Goal: Task Accomplishment & Management: Complete application form

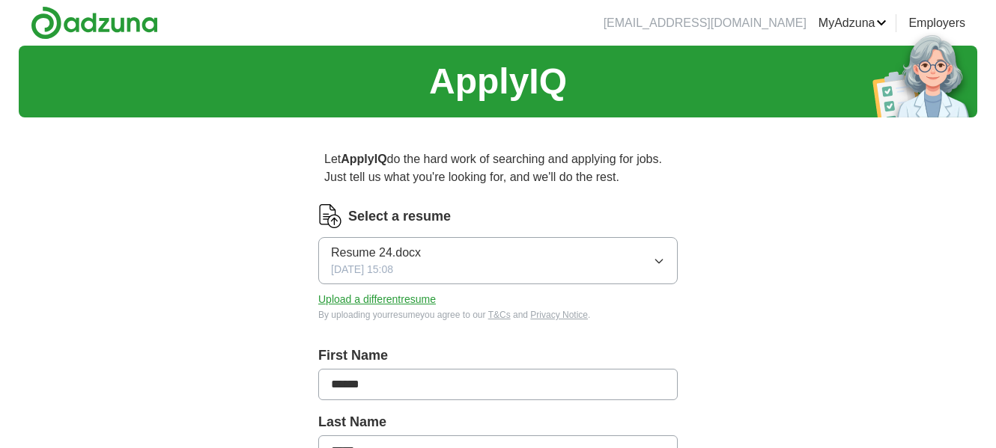
click at [644, 263] on button "Resume 24.docx [DATE] 15:08" at bounding box center [497, 260] width 359 height 47
click at [367, 219] on label "Select a resume" at bounding box center [399, 217] width 103 height 20
click at [323, 219] on img at bounding box center [330, 216] width 24 height 24
click at [332, 219] on img at bounding box center [330, 216] width 24 height 24
click at [367, 302] on button "Upload a different resume" at bounding box center [377, 300] width 118 height 16
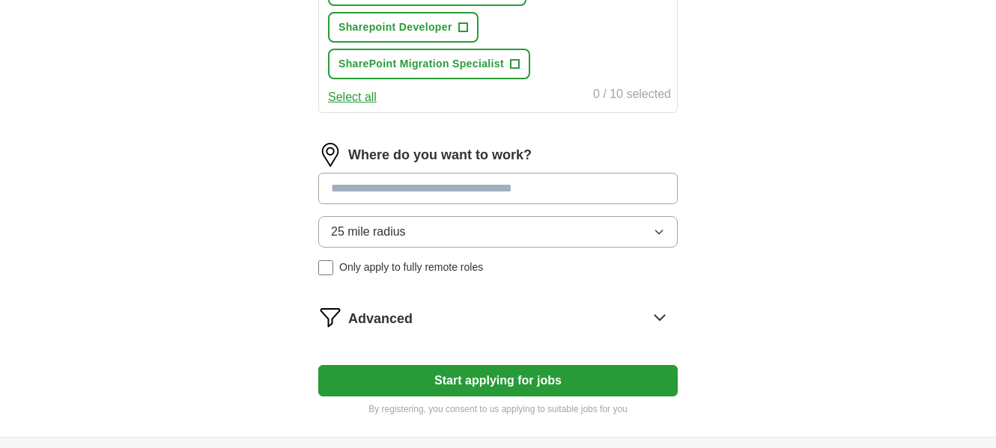
scroll to position [775, 0]
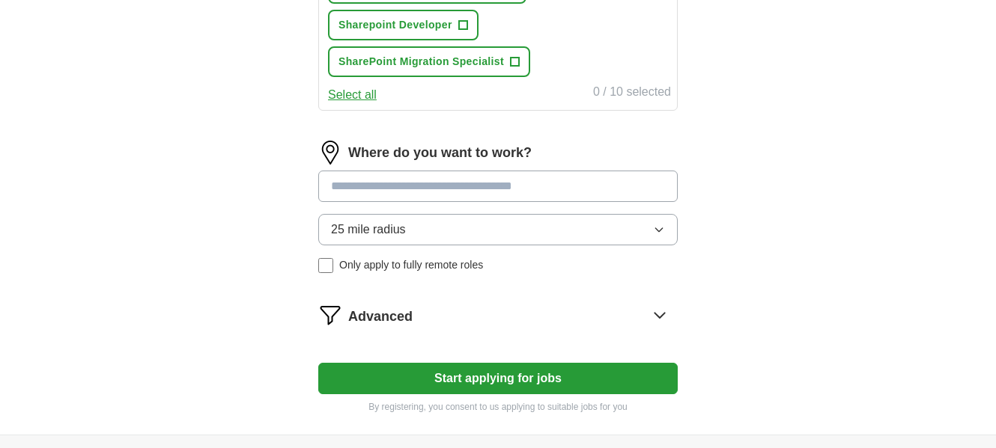
click at [515, 376] on button "Start applying for jobs" at bounding box center [497, 378] width 359 height 31
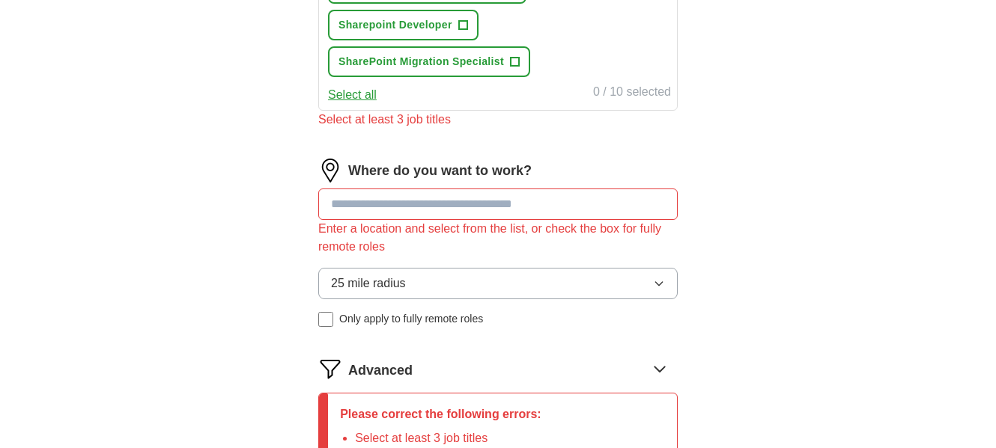
click at [371, 200] on input at bounding box center [497, 204] width 359 height 31
click at [352, 202] on input "*****" at bounding box center [497, 204] width 359 height 31
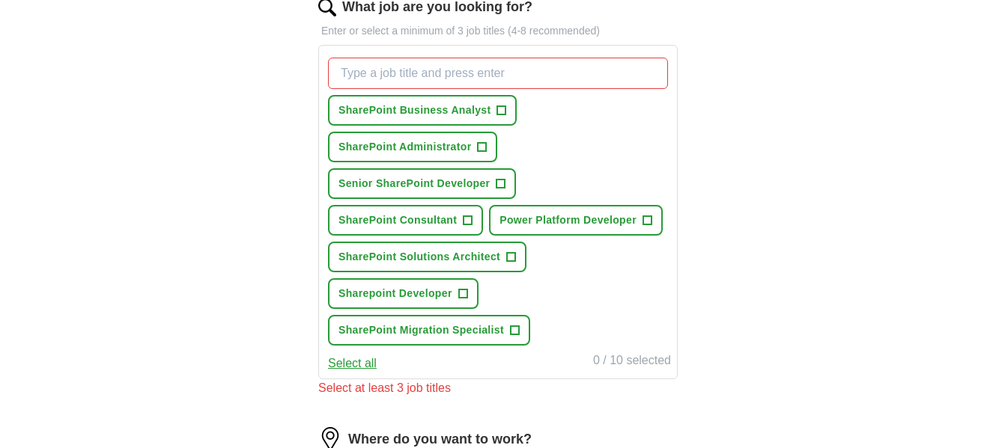
scroll to position [501, 0]
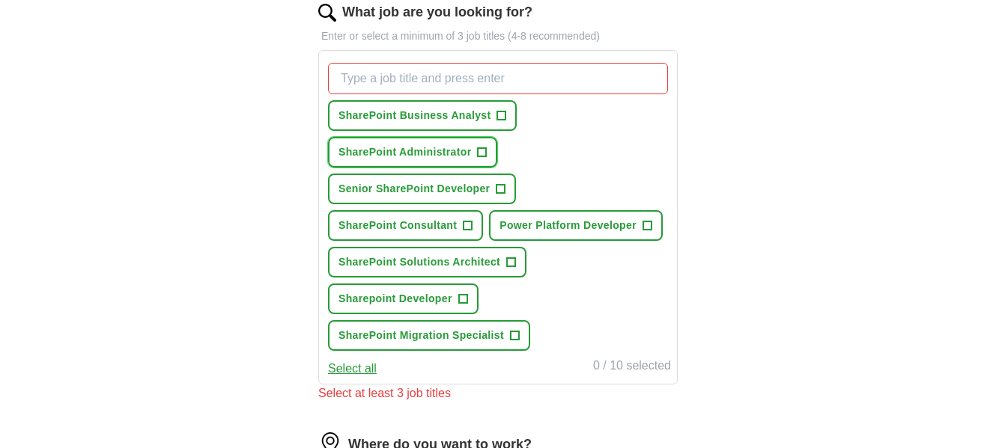
click at [472, 152] on button "SharePoint Administrator +" at bounding box center [412, 152] width 169 height 31
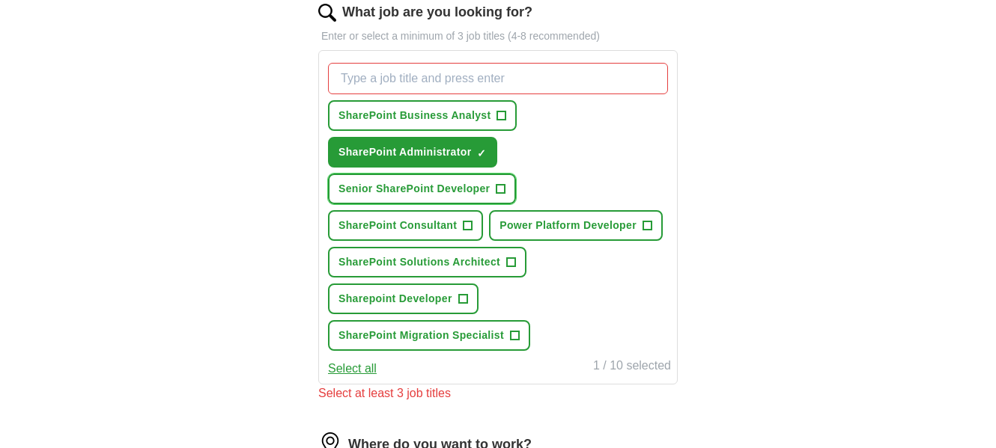
click at [468, 188] on span "Senior SharePoint Developer" at bounding box center [413, 189] width 151 height 16
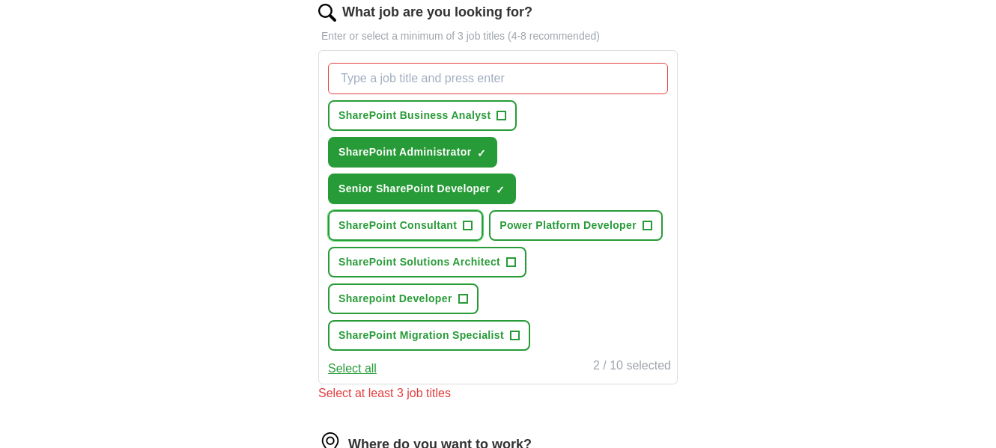
click at [469, 224] on span "+" at bounding box center [467, 226] width 9 height 12
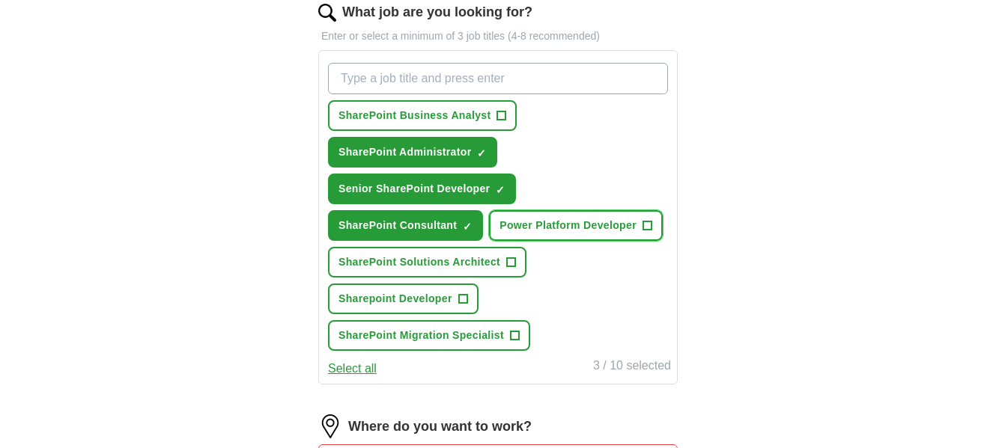
click at [589, 219] on span "Power Platform Developer" at bounding box center [567, 226] width 137 height 16
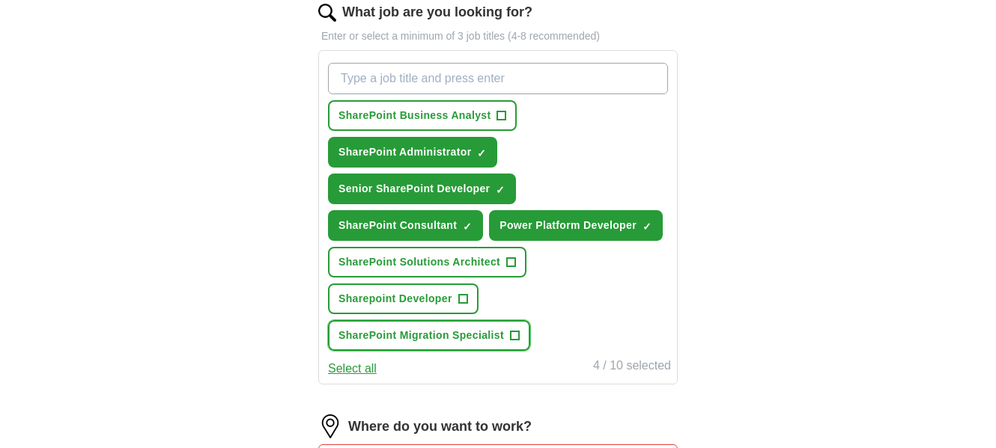
click at [507, 334] on button "SharePoint Migration Specialist +" at bounding box center [429, 335] width 202 height 31
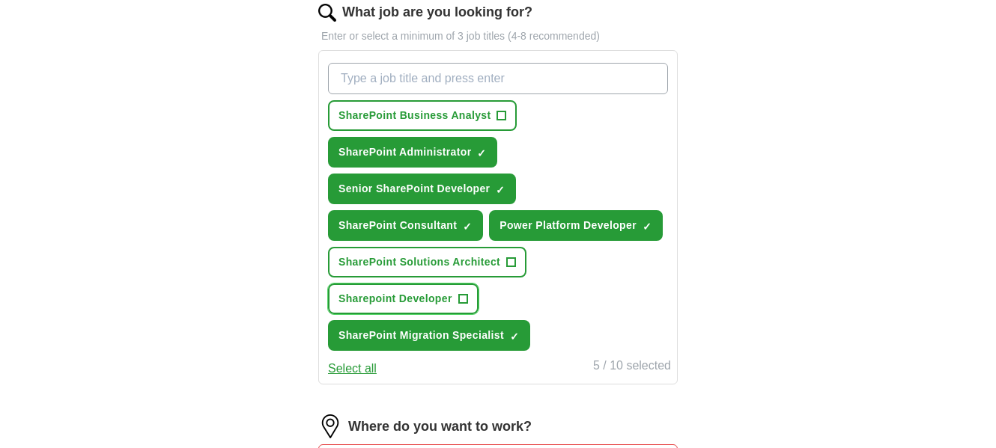
click at [441, 304] on span "Sharepoint Developer" at bounding box center [395, 299] width 114 height 16
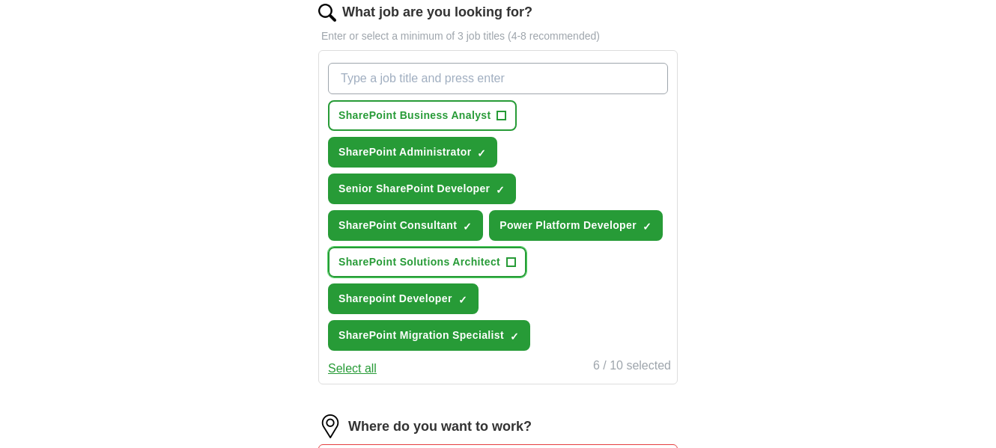
click at [467, 257] on span "SharePoint Solutions Architect" at bounding box center [419, 263] width 162 height 16
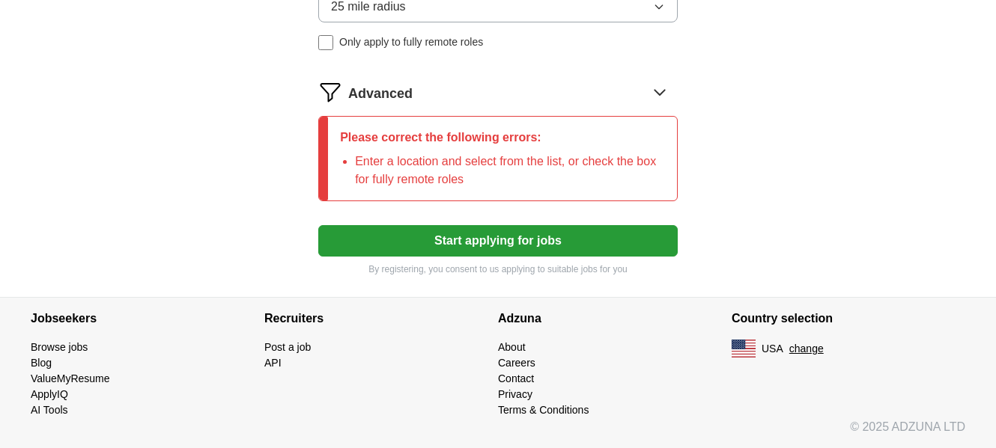
scroll to position [759, 0]
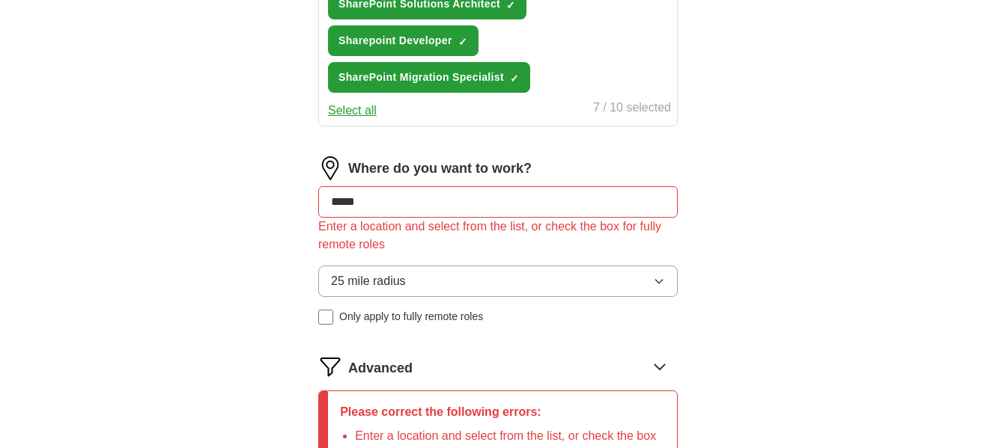
click at [416, 275] on button "25 mile radius" at bounding box center [497, 281] width 359 height 31
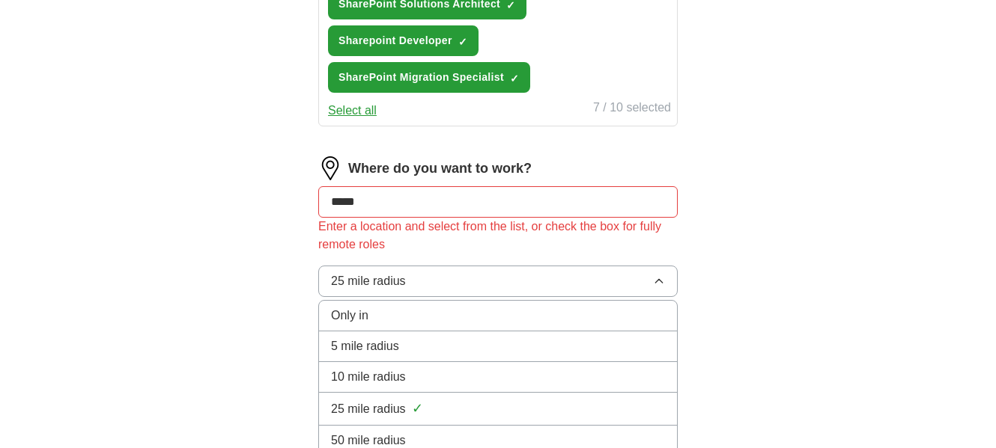
click at [408, 404] on div "25 mile radius ✓" at bounding box center [498, 409] width 334 height 20
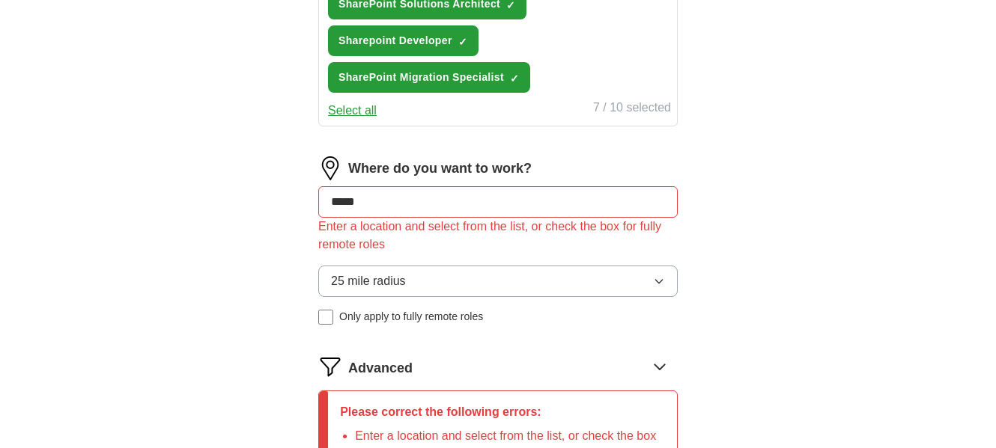
click at [403, 207] on input "*****" at bounding box center [497, 201] width 359 height 31
type input "*"
click at [408, 208] on input "**********" at bounding box center [497, 201] width 359 height 31
type input "*"
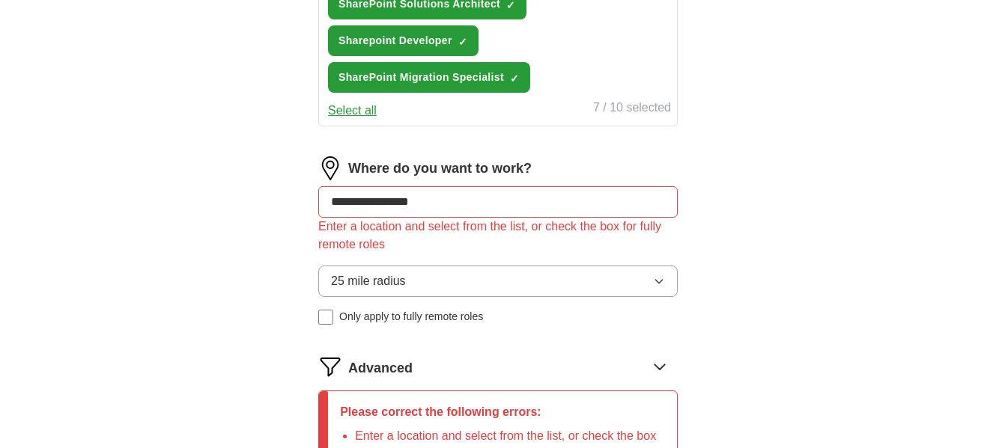
type input "**********"
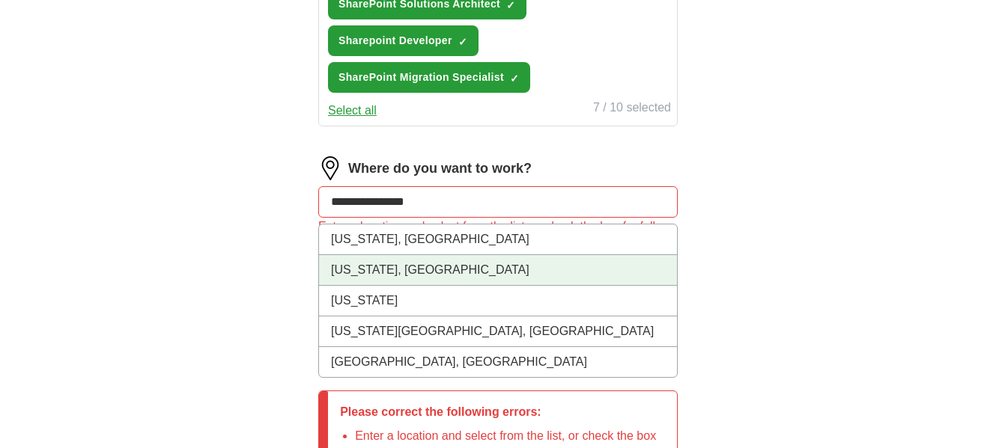
click at [397, 266] on li "[US_STATE], [GEOGRAPHIC_DATA]" at bounding box center [498, 270] width 358 height 31
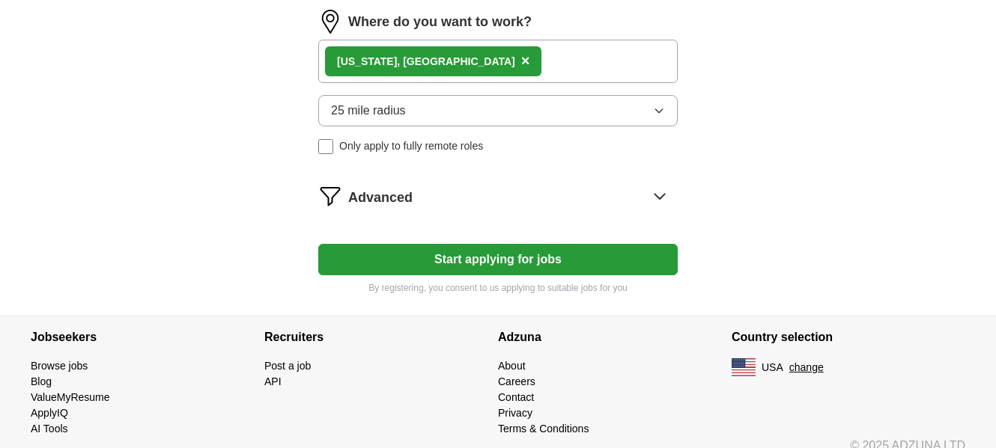
scroll to position [908, 0]
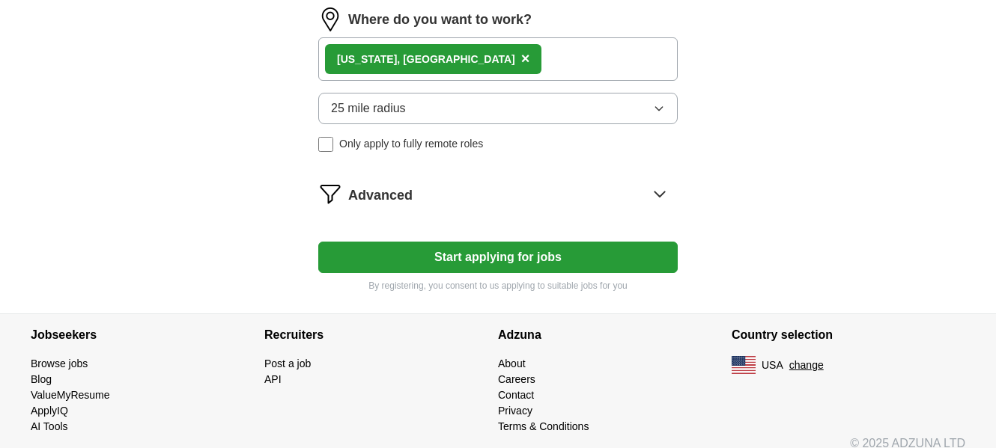
click at [539, 254] on button "Start applying for jobs" at bounding box center [497, 257] width 359 height 31
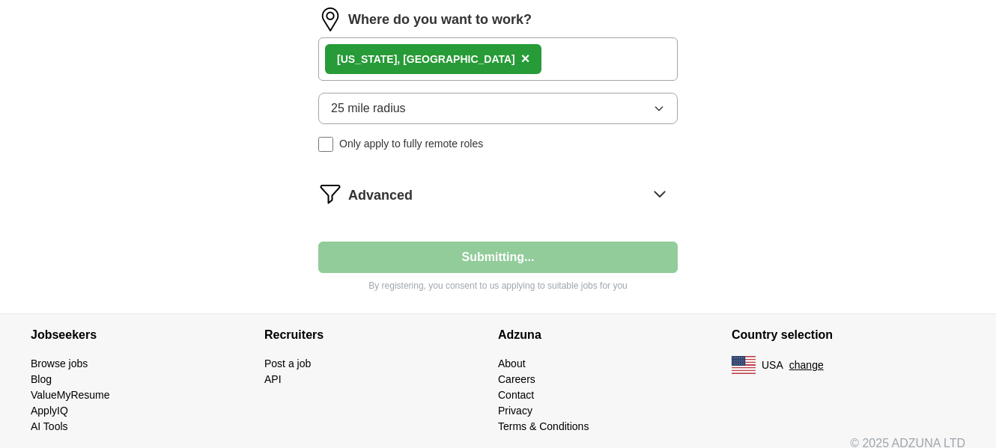
select select "**"
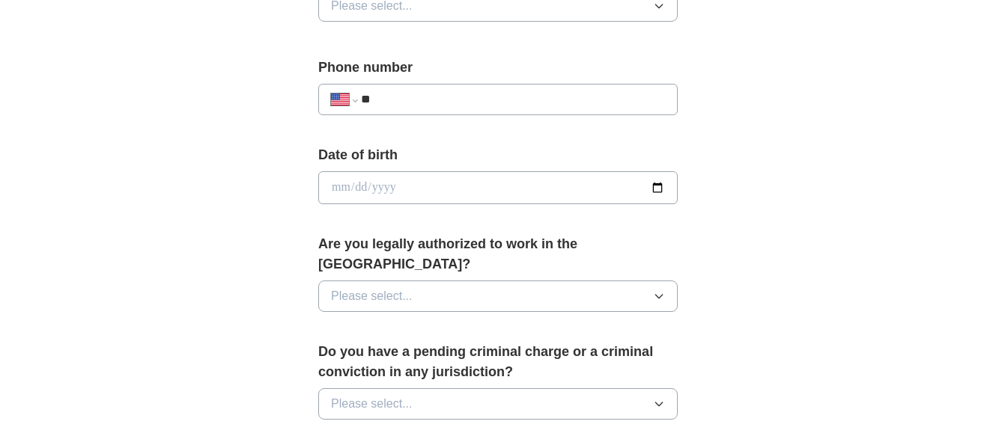
scroll to position [1091, 0]
